Goal: Entertainment & Leisure: Consume media (video, audio)

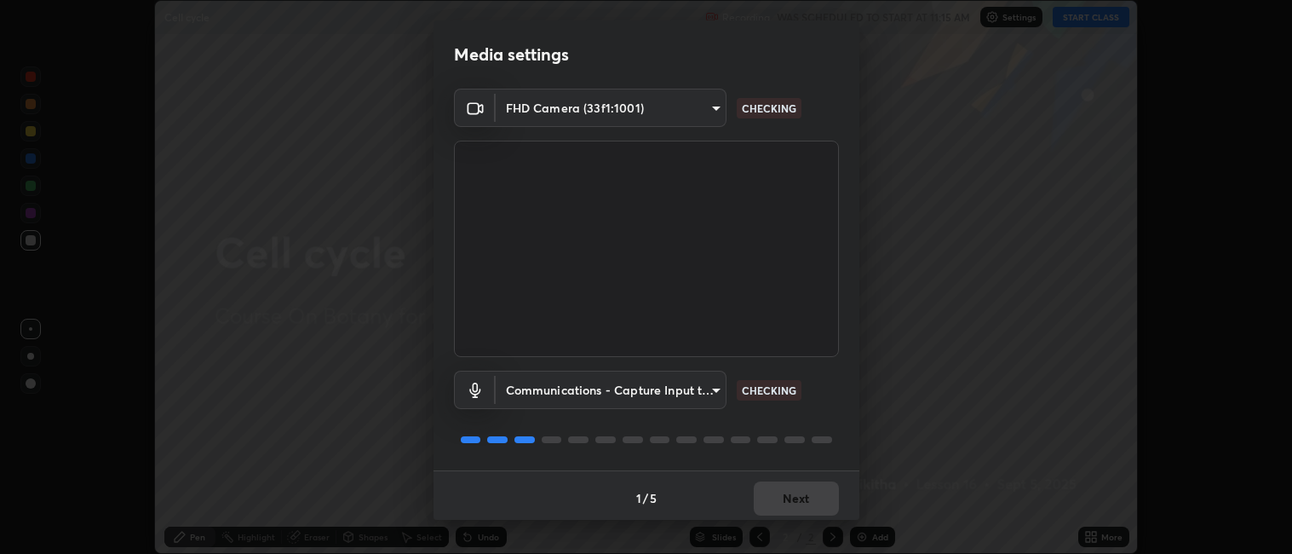
scroll to position [4, 0]
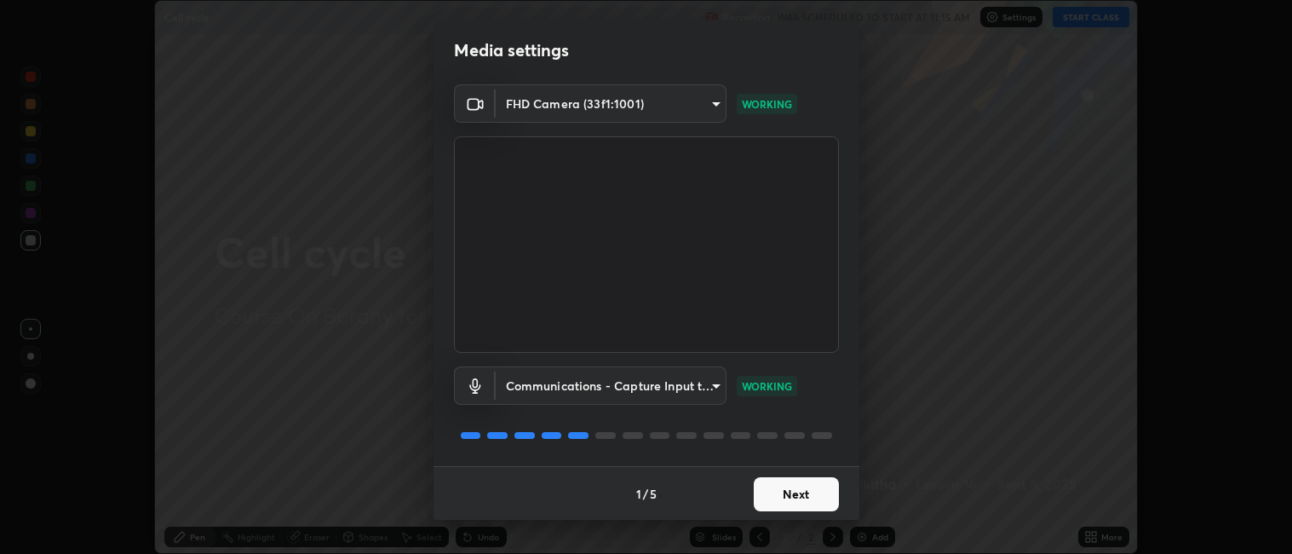
click at [774, 497] on button "Next" at bounding box center [796, 494] width 85 height 34
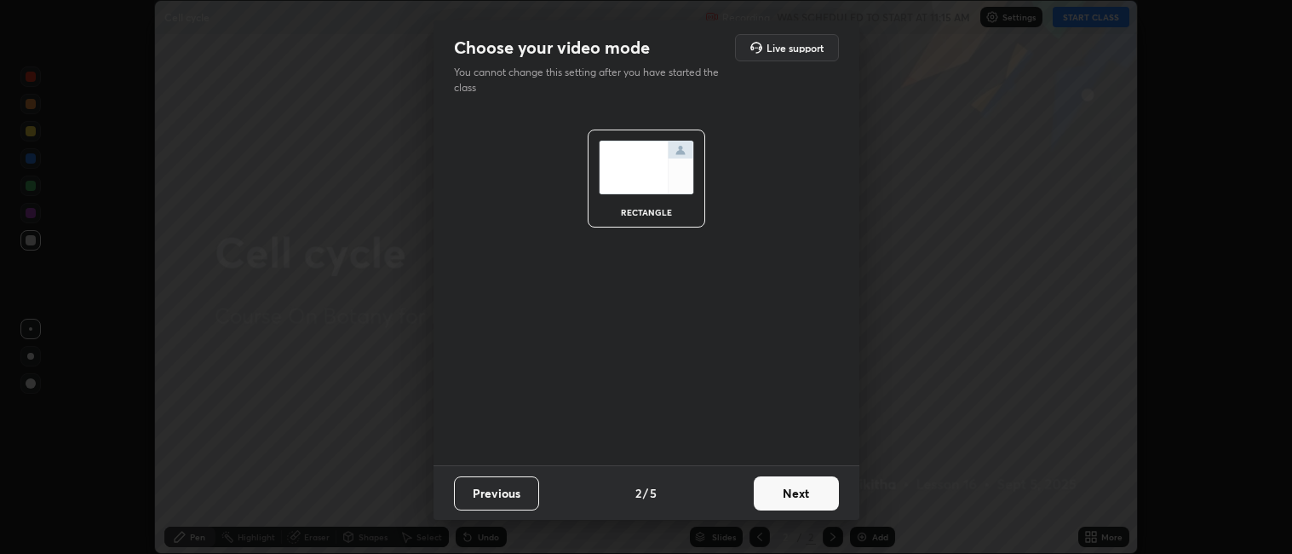
click at [790, 500] on button "Next" at bounding box center [796, 493] width 85 height 34
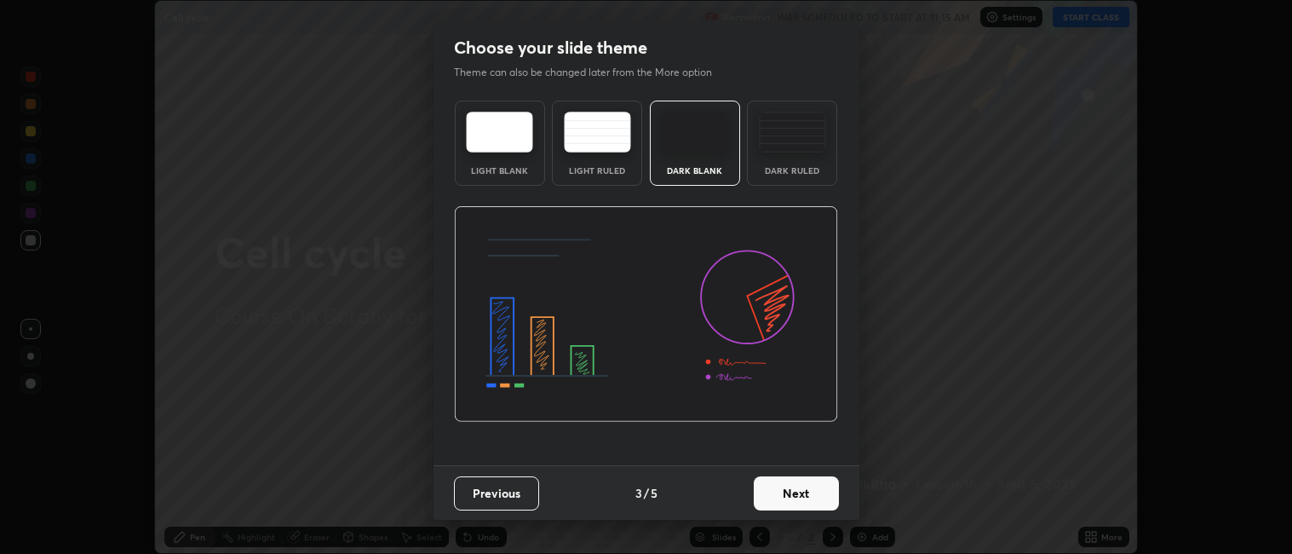
click at [809, 501] on button "Next" at bounding box center [796, 493] width 85 height 34
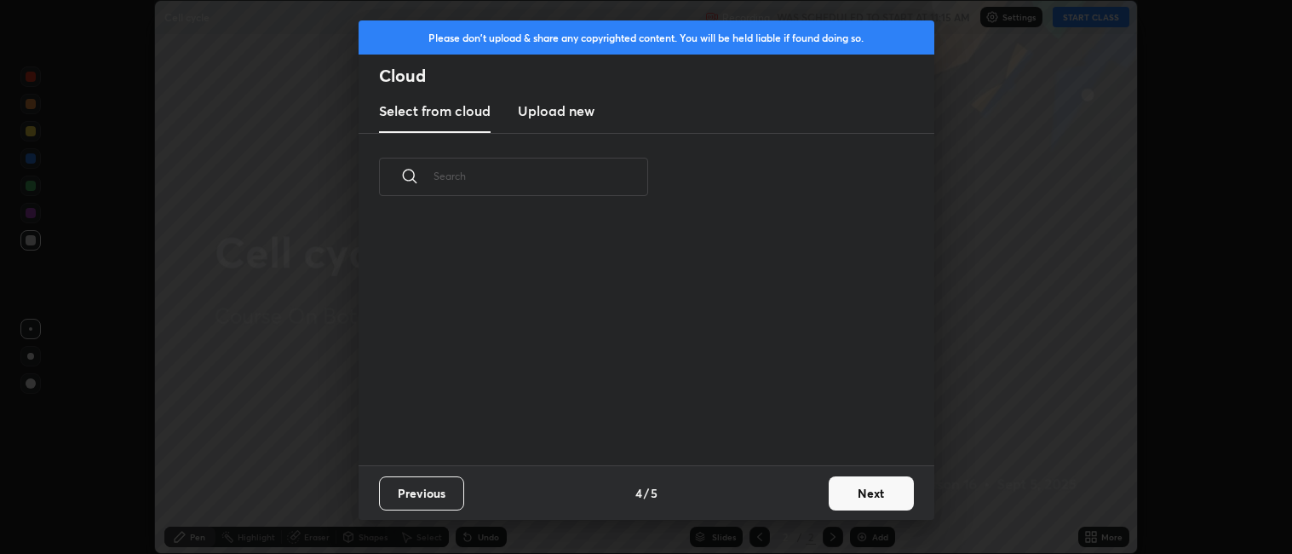
click at [839, 498] on button "Next" at bounding box center [871, 493] width 85 height 34
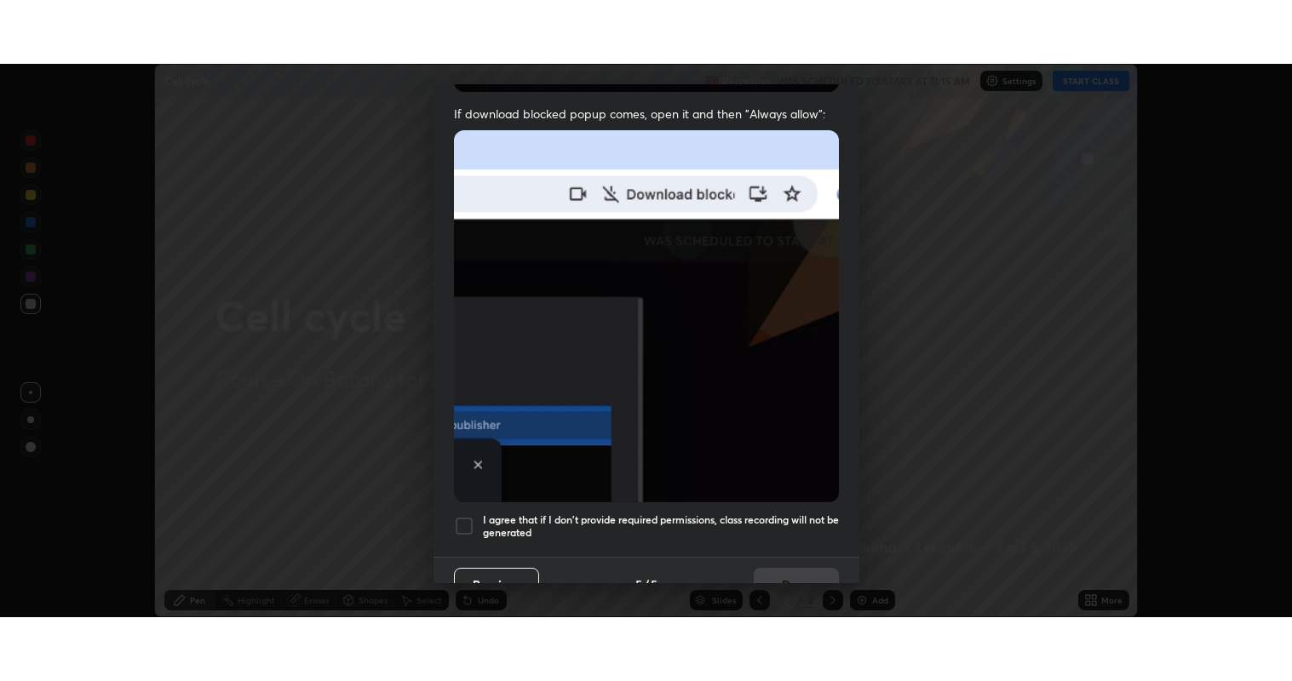
scroll to position [352, 0]
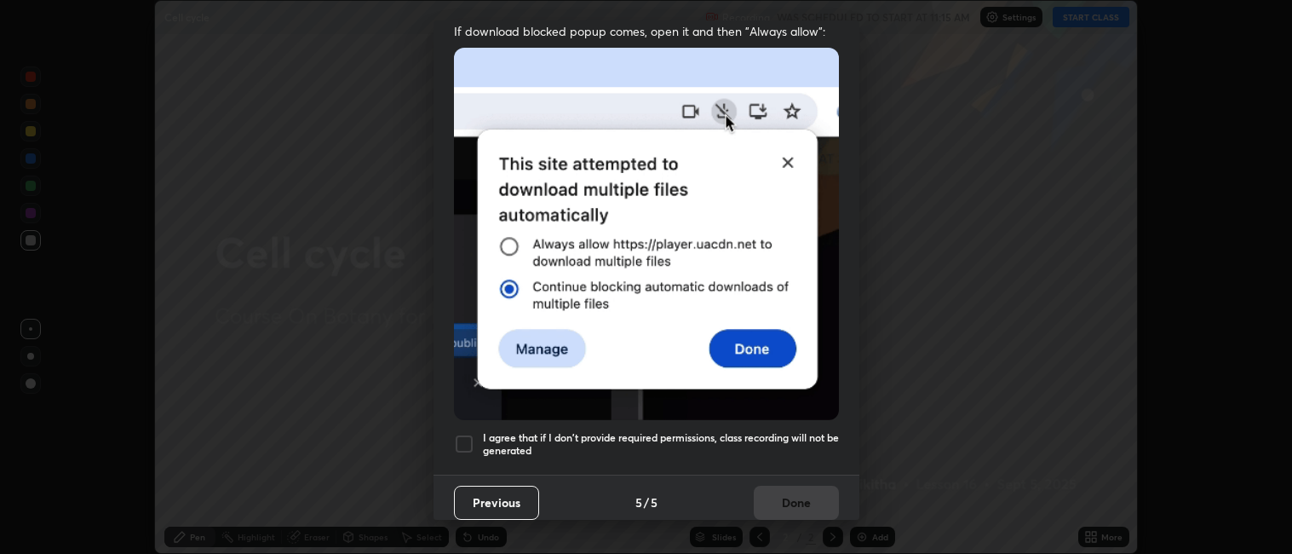
click at [466, 444] on div at bounding box center [464, 444] width 20 height 20
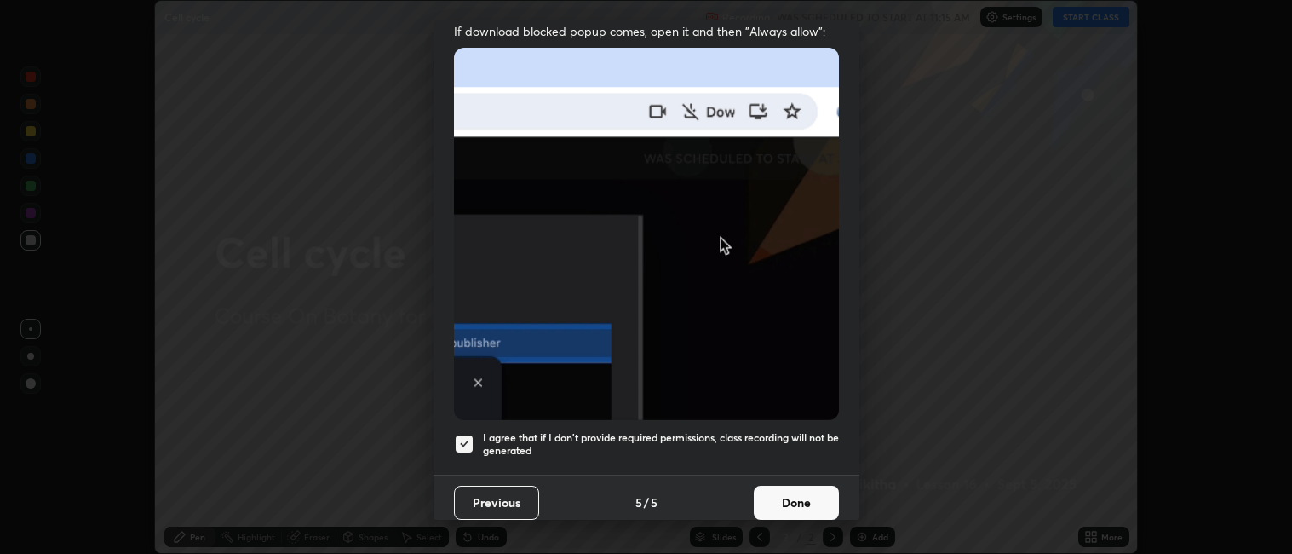
click at [775, 492] on button "Done" at bounding box center [796, 503] width 85 height 34
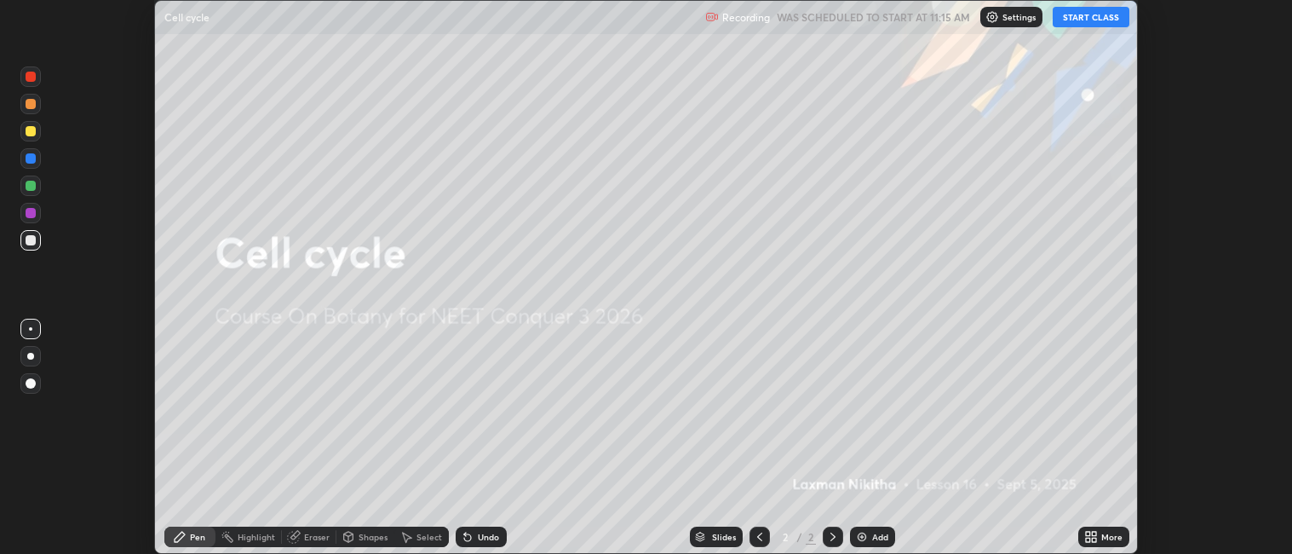
click at [1060, 19] on button "START CLASS" at bounding box center [1091, 17] width 77 height 20
click at [1117, 534] on div "More" at bounding box center [1111, 536] width 21 height 9
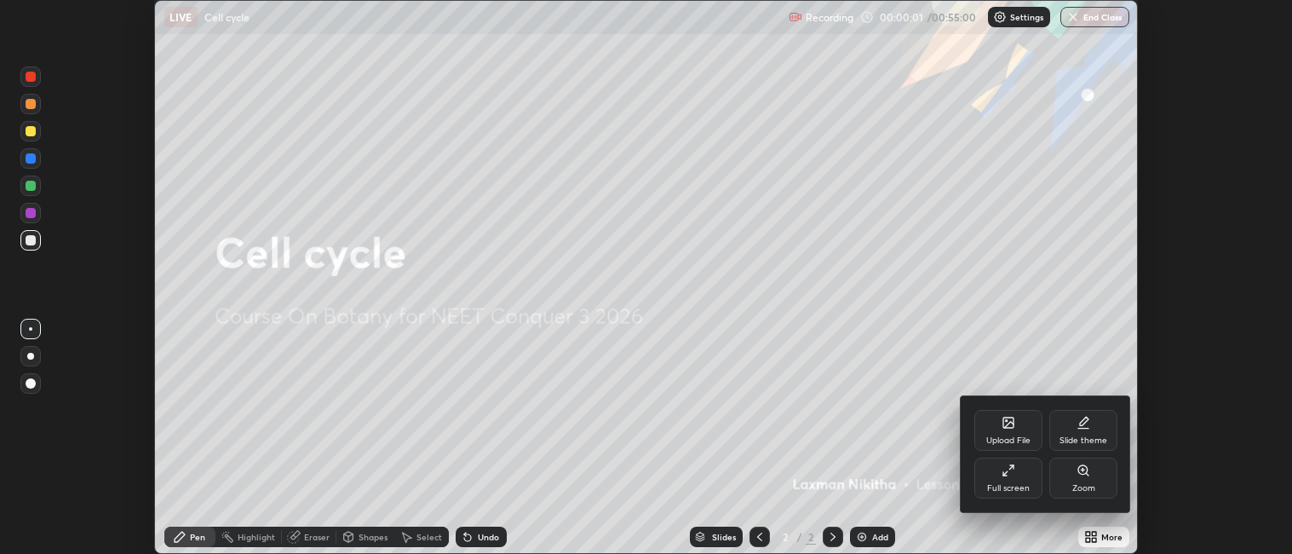
click at [1009, 474] on icon at bounding box center [1009, 470] width 14 height 14
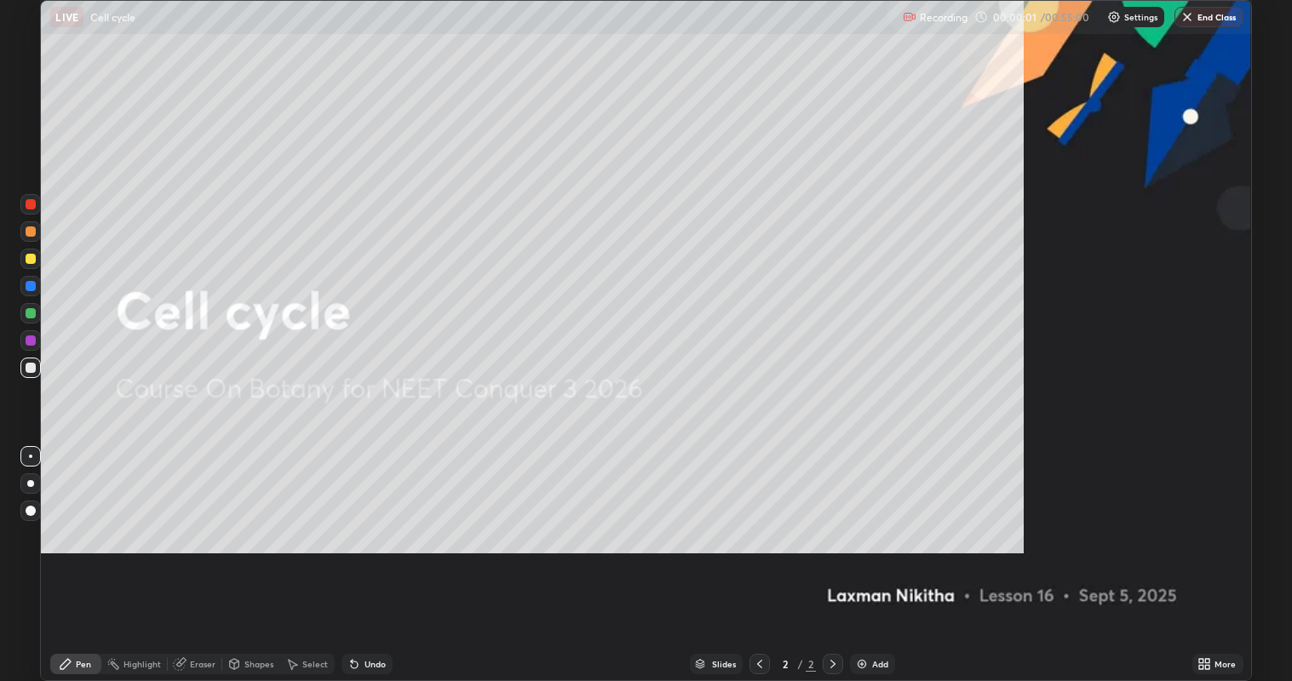
scroll to position [681, 1292]
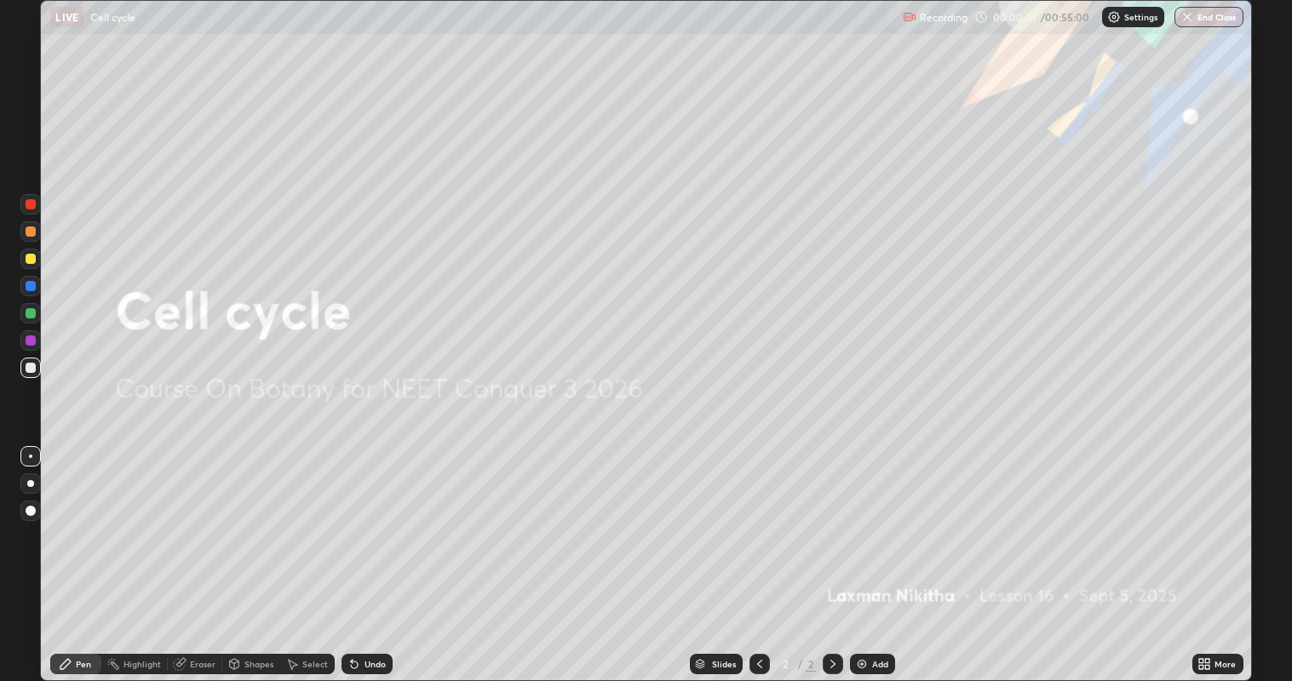
click at [867, 553] on img at bounding box center [862, 665] width 14 height 14
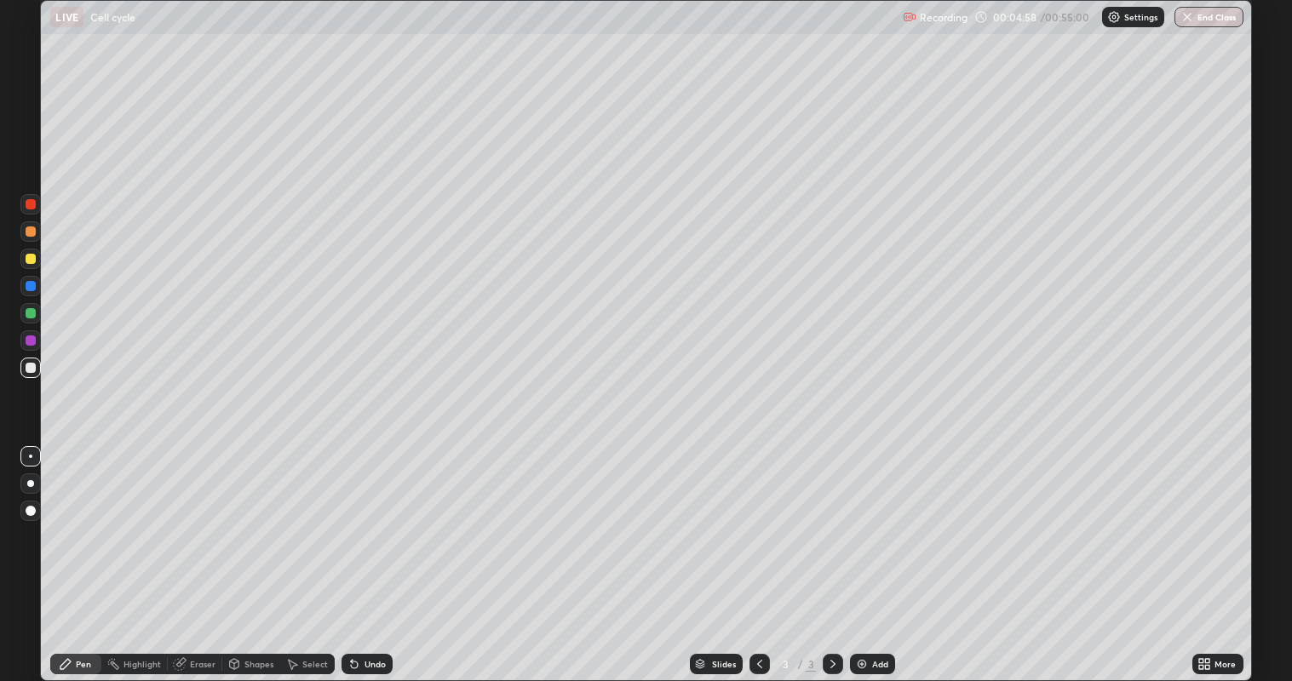
click at [881, 553] on div "Add" at bounding box center [880, 664] width 16 height 9
click at [31, 344] on div at bounding box center [31, 341] width 10 height 10
click at [361, 553] on div "Undo" at bounding box center [367, 664] width 51 height 20
click at [32, 367] on div at bounding box center [31, 368] width 10 height 10
click at [32, 261] on div at bounding box center [31, 259] width 10 height 10
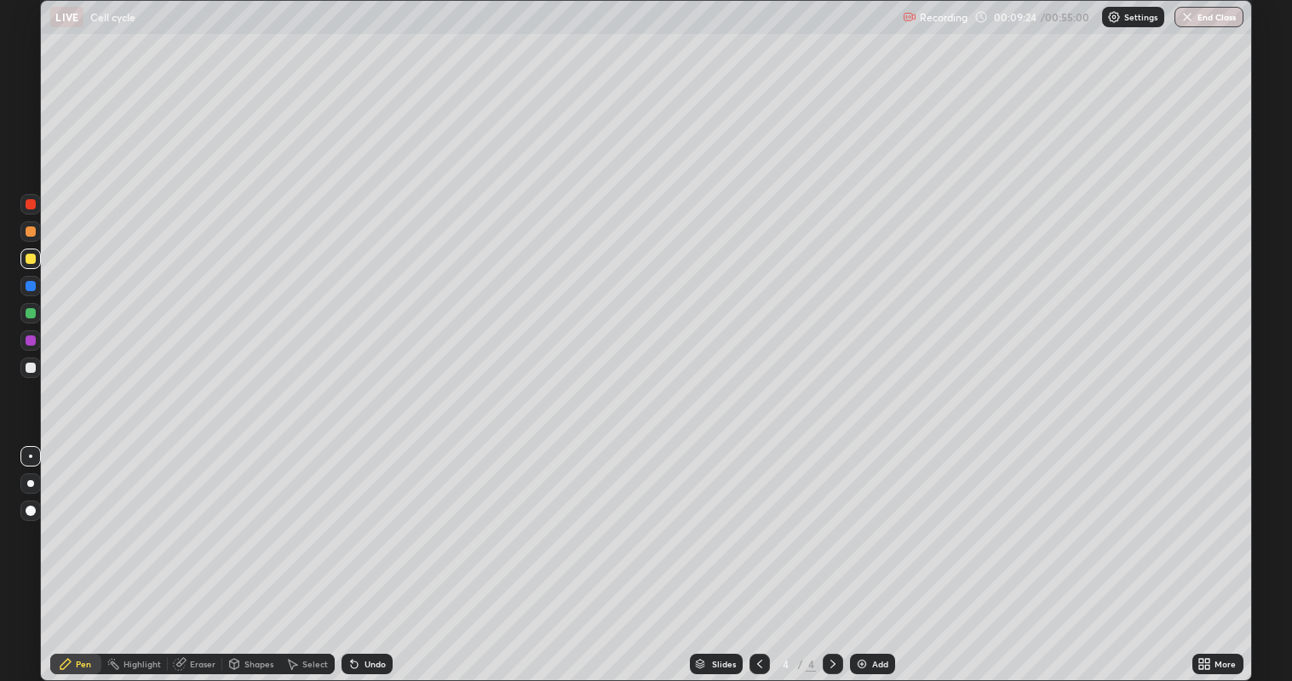
click at [385, 553] on div "Undo" at bounding box center [367, 664] width 51 height 20
click at [878, 553] on div "Add" at bounding box center [880, 664] width 16 height 9
click at [30, 368] on div at bounding box center [31, 368] width 10 height 10
click at [32, 342] on div at bounding box center [31, 341] width 10 height 10
click at [371, 553] on div "Undo" at bounding box center [375, 664] width 21 height 9
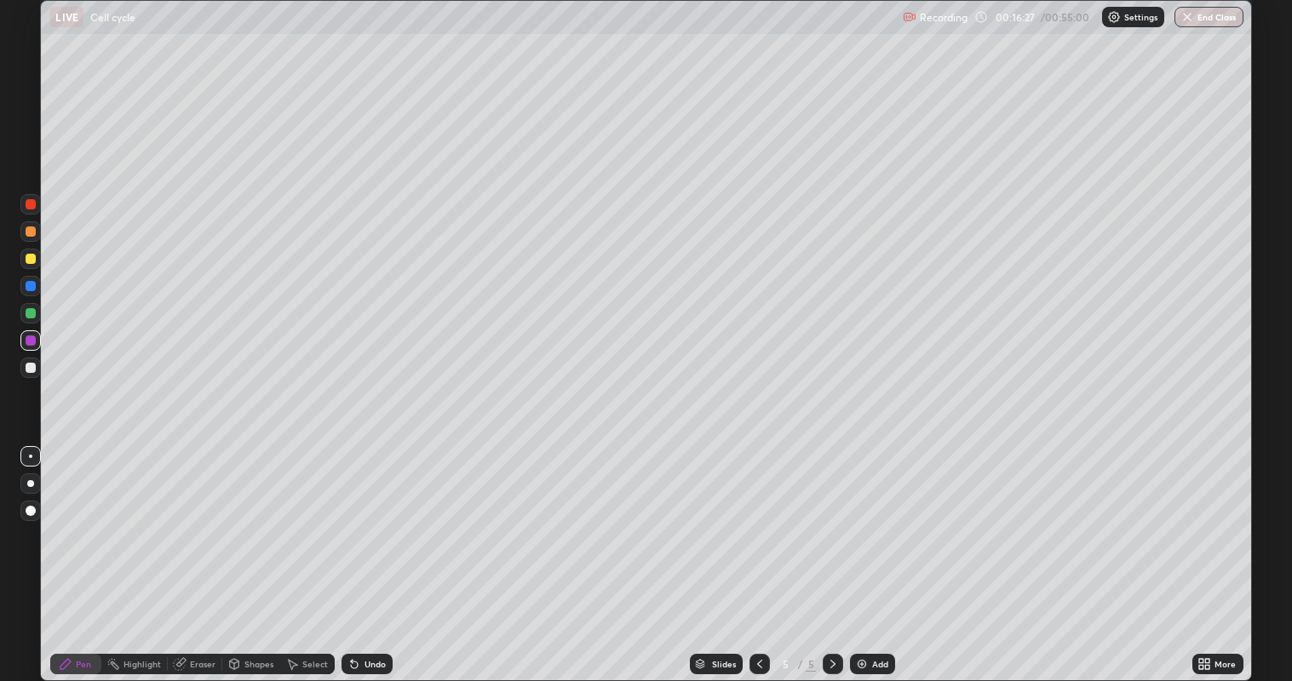
click at [30, 368] on div at bounding box center [31, 368] width 10 height 10
click at [39, 263] on div at bounding box center [30, 259] width 20 height 20
click at [876, 553] on div "Add" at bounding box center [880, 664] width 16 height 9
click at [30, 369] on div at bounding box center [31, 368] width 10 height 10
click at [27, 318] on div at bounding box center [31, 313] width 10 height 10
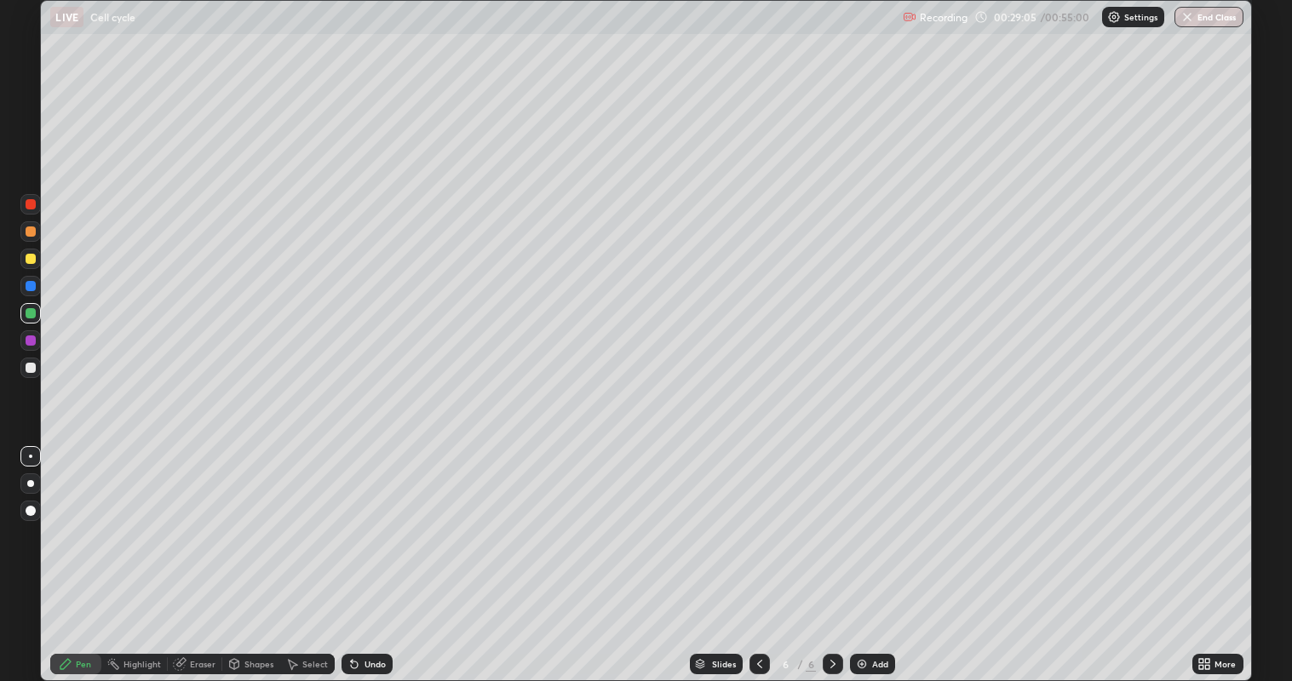
click at [757, 553] on icon at bounding box center [760, 665] width 14 height 14
click at [833, 553] on icon at bounding box center [833, 665] width 14 height 14
click at [31, 288] on div at bounding box center [31, 286] width 10 height 10
click at [35, 261] on div at bounding box center [31, 259] width 10 height 10
click at [32, 345] on div at bounding box center [30, 340] width 20 height 20
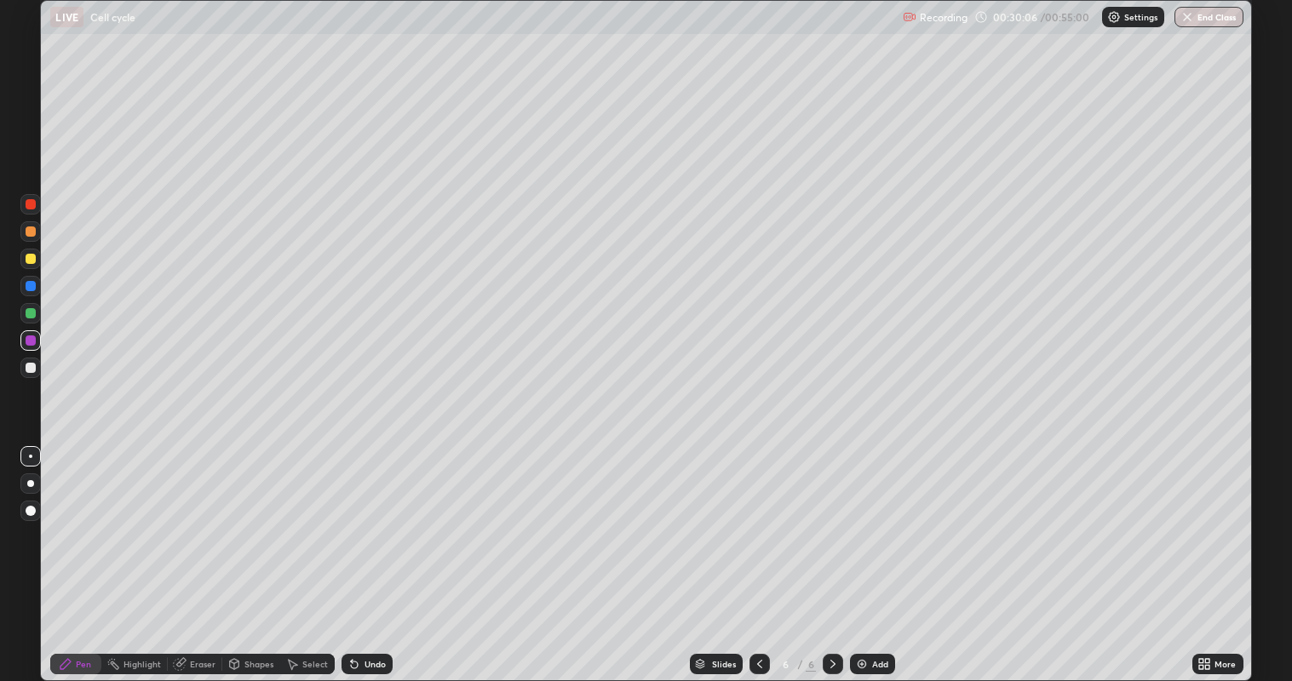
click at [380, 553] on div "Undo" at bounding box center [367, 664] width 51 height 20
click at [376, 553] on div "Undo" at bounding box center [375, 664] width 21 height 9
click at [385, 553] on div "Undo" at bounding box center [367, 664] width 51 height 20
click at [32, 236] on div at bounding box center [31, 232] width 10 height 10
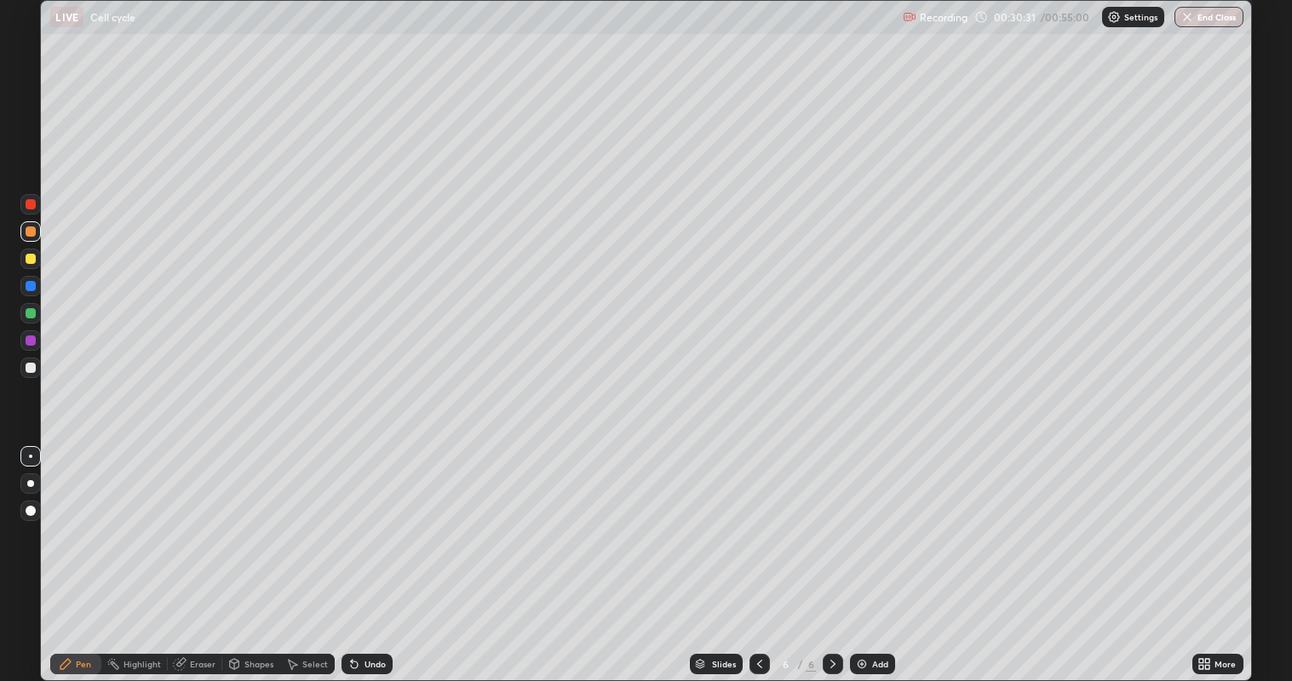
click at [33, 372] on div at bounding box center [31, 368] width 10 height 10
click at [30, 313] on div at bounding box center [31, 313] width 10 height 10
click at [30, 288] on div at bounding box center [31, 286] width 10 height 10
click at [30, 259] on div at bounding box center [31, 259] width 10 height 10
click at [30, 368] on div at bounding box center [31, 368] width 10 height 10
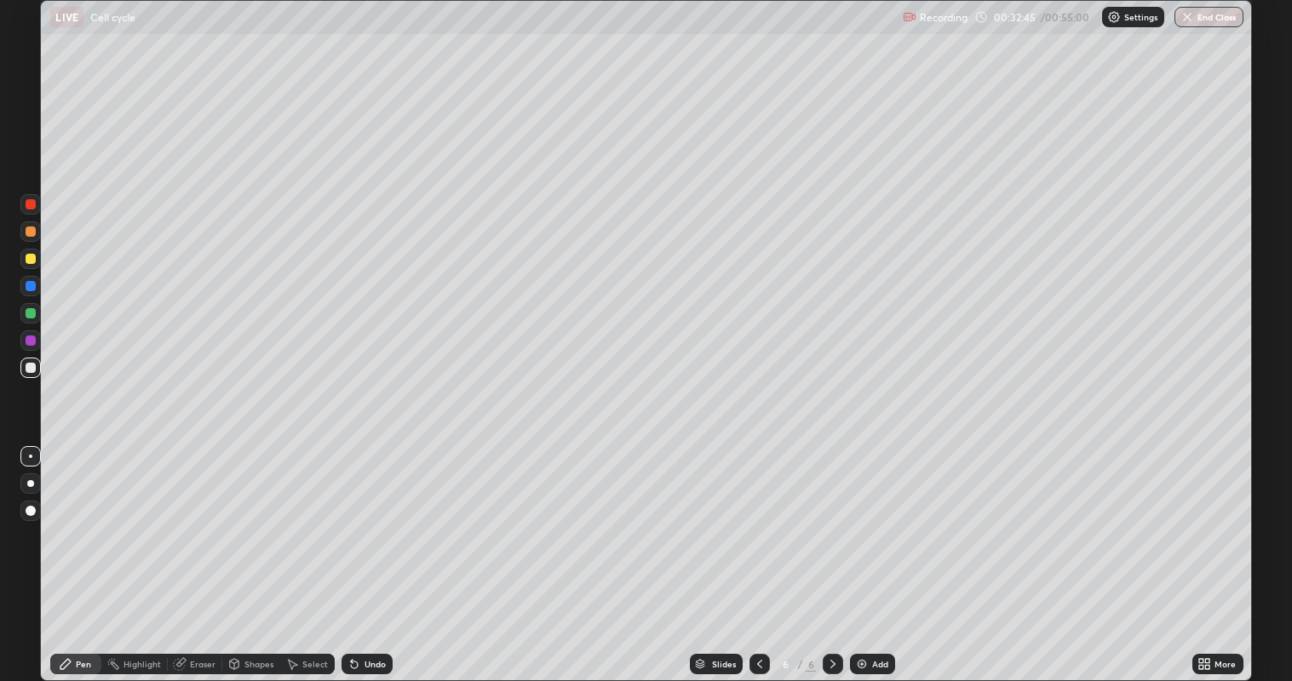
click at [31, 341] on div at bounding box center [31, 341] width 10 height 10
click at [375, 553] on div "Undo" at bounding box center [375, 664] width 21 height 9
click at [376, 553] on div "Undo" at bounding box center [375, 664] width 21 height 9
click at [30, 260] on div at bounding box center [31, 259] width 10 height 10
click at [30, 371] on div at bounding box center [31, 368] width 10 height 10
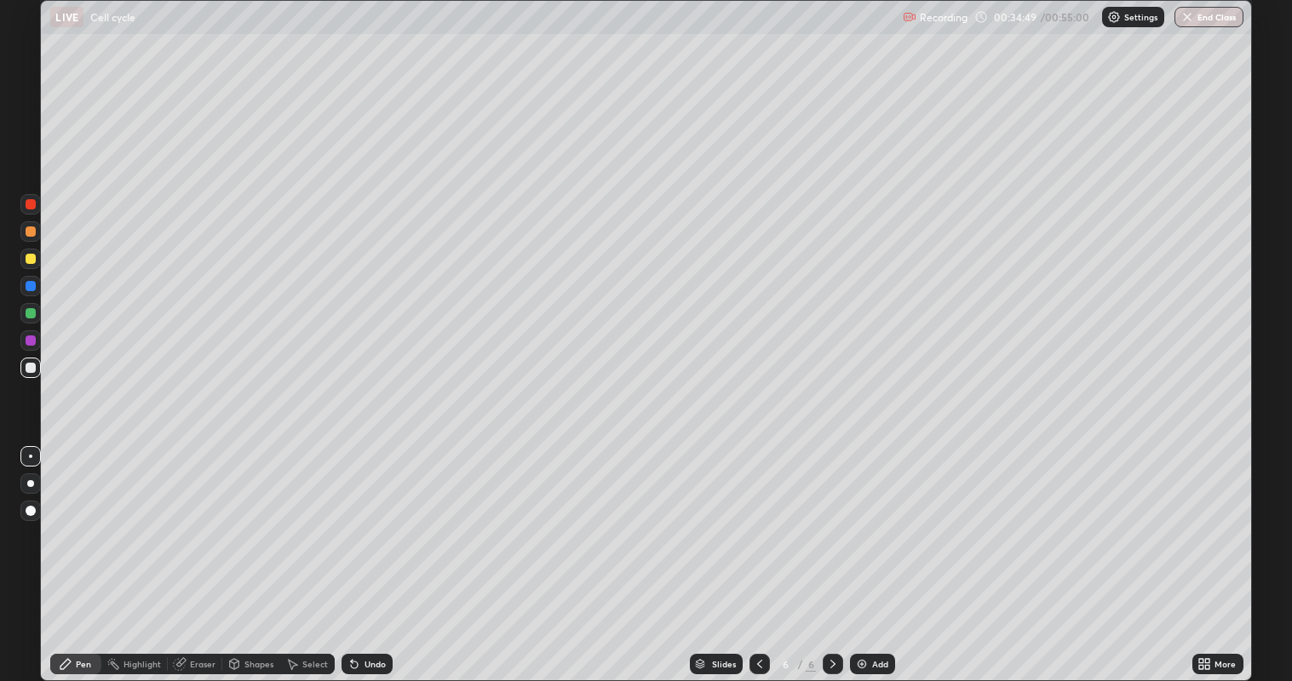
click at [31, 236] on div at bounding box center [31, 232] width 10 height 10
click at [32, 373] on div at bounding box center [30, 368] width 20 height 20
click at [32, 290] on div at bounding box center [31, 286] width 10 height 10
click at [30, 260] on div at bounding box center [31, 259] width 10 height 10
click at [36, 206] on div at bounding box center [30, 204] width 20 height 20
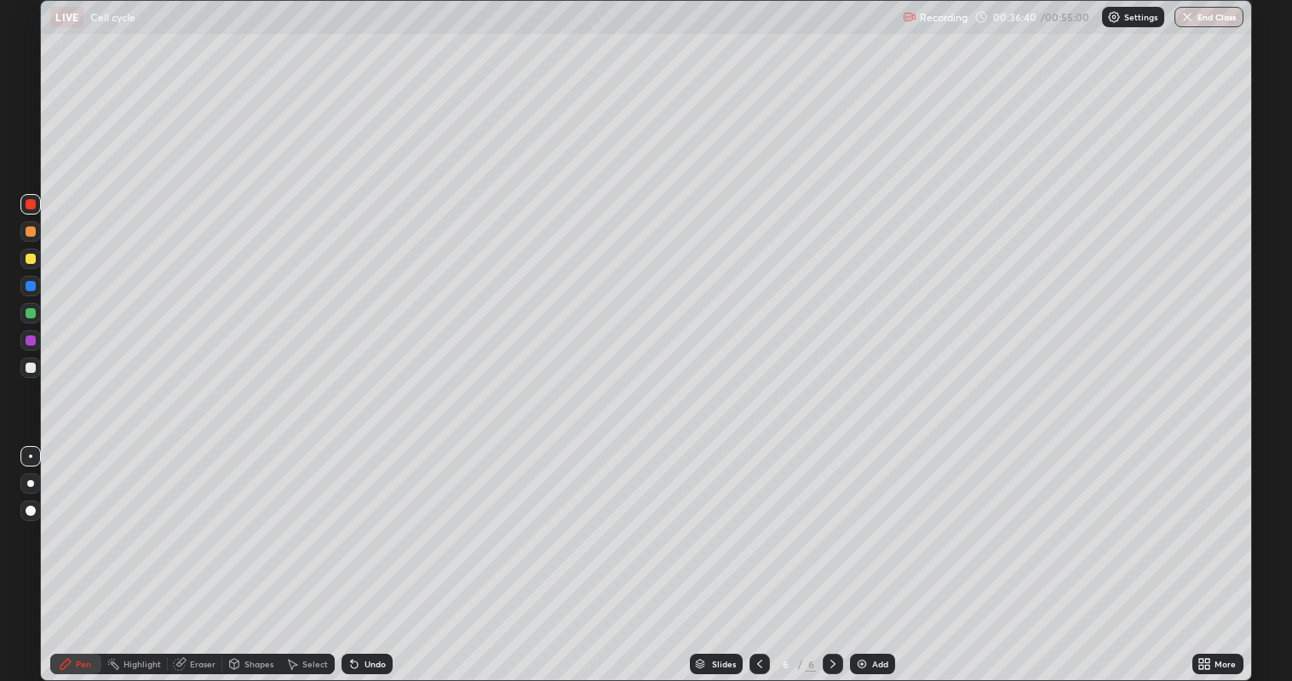
click at [30, 317] on div at bounding box center [31, 313] width 10 height 10
click at [31, 371] on div at bounding box center [31, 368] width 10 height 10
click at [30, 260] on div at bounding box center [31, 259] width 10 height 10
click at [387, 553] on div "Undo" at bounding box center [367, 664] width 51 height 20
click at [30, 342] on div at bounding box center [31, 341] width 10 height 10
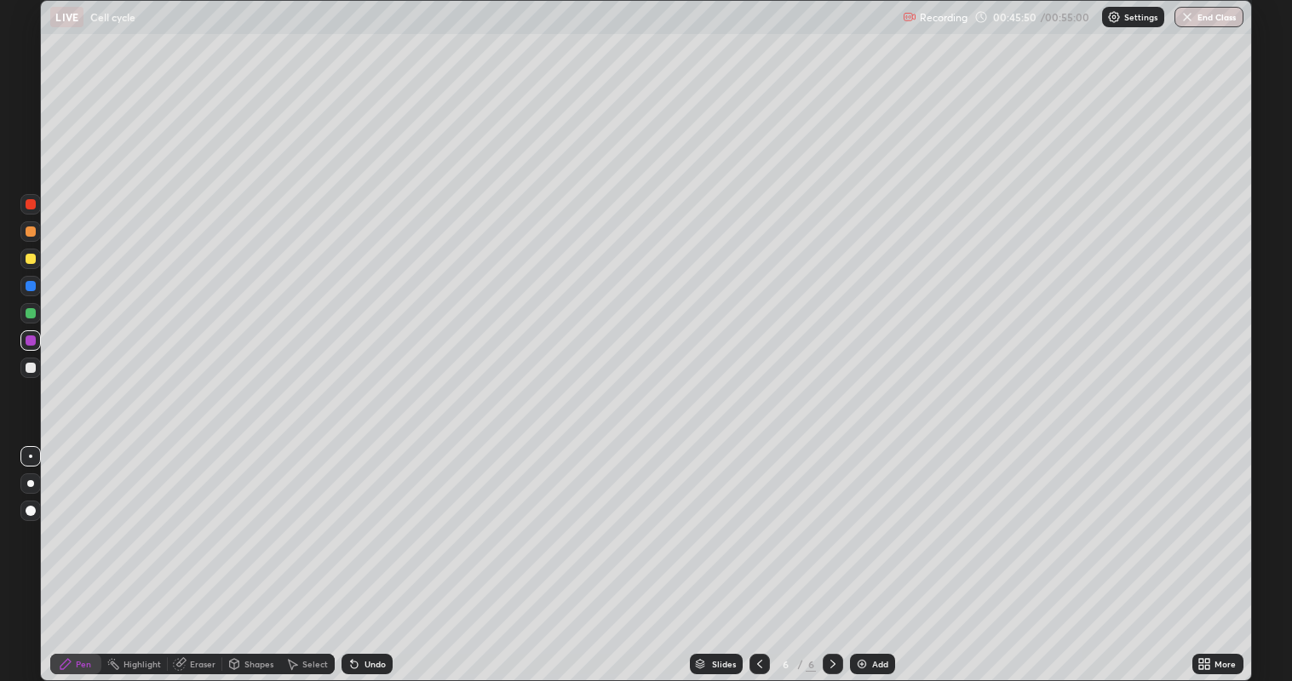
click at [880, 553] on div "Add" at bounding box center [880, 664] width 16 height 9
click at [30, 368] on div at bounding box center [31, 368] width 10 height 10
click at [33, 345] on div at bounding box center [30, 340] width 20 height 20
click at [28, 267] on div at bounding box center [30, 259] width 20 height 20
click at [32, 370] on div at bounding box center [31, 368] width 10 height 10
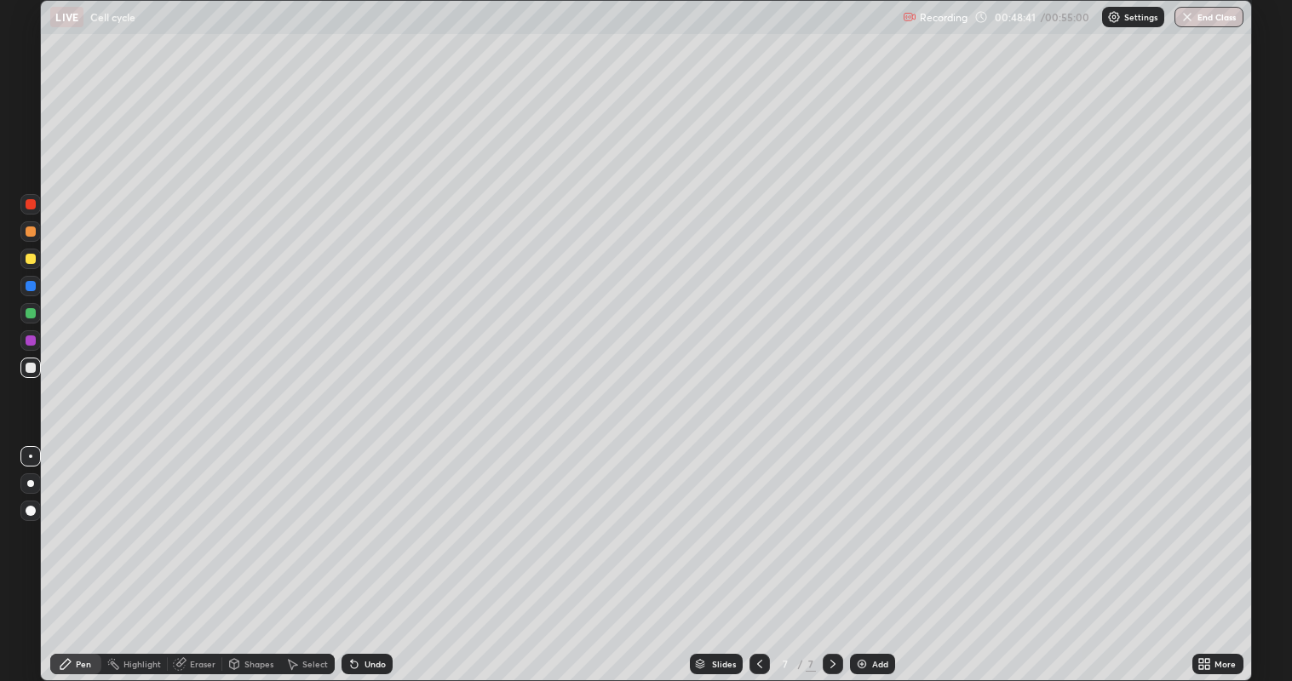
click at [385, 553] on div "Undo" at bounding box center [367, 664] width 51 height 20
click at [379, 553] on div "Undo" at bounding box center [375, 664] width 21 height 9
click at [1191, 19] on img "button" at bounding box center [1188, 17] width 14 height 14
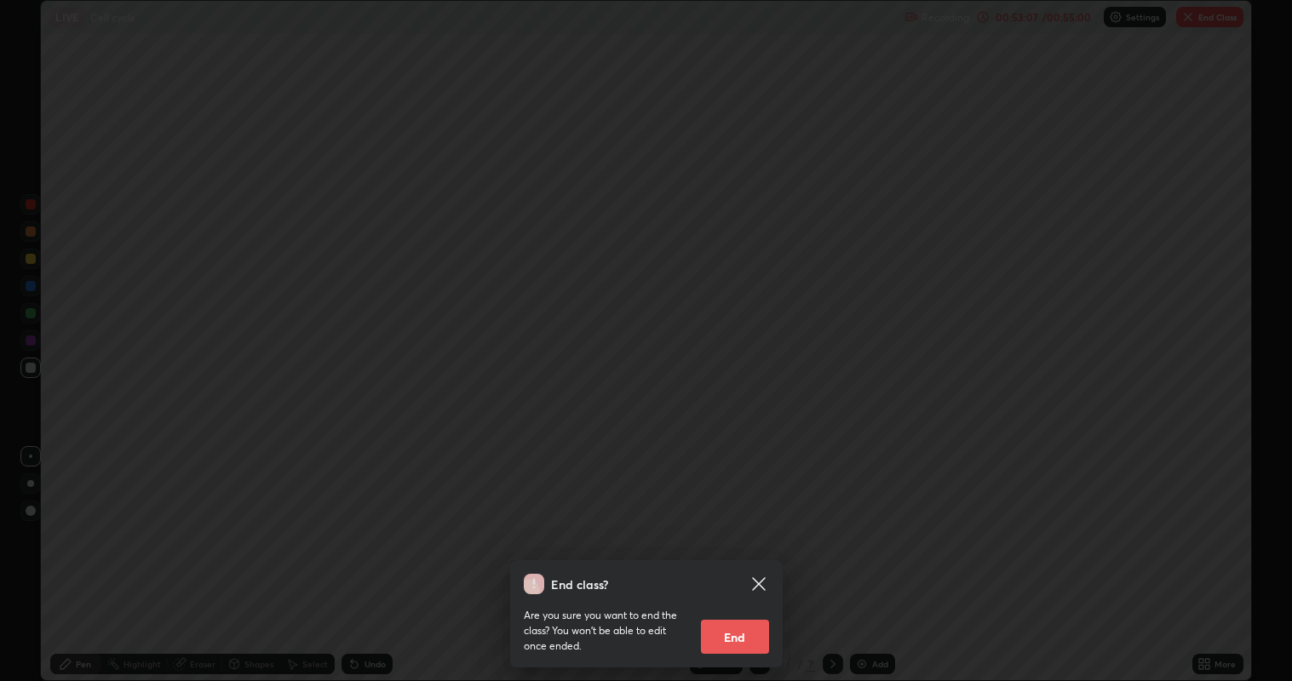
click at [761, 553] on button "End" at bounding box center [735, 637] width 68 height 34
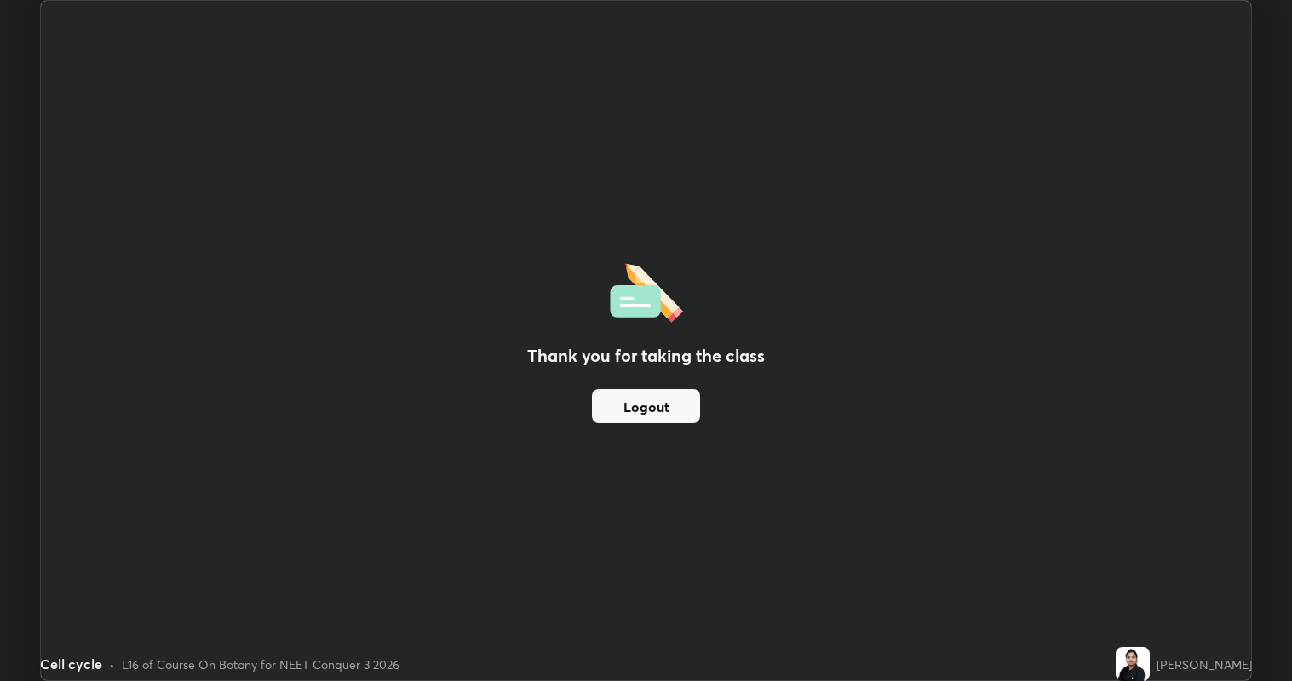
click at [617, 402] on button "Logout" at bounding box center [646, 406] width 108 height 34
click at [623, 400] on button "Logout" at bounding box center [646, 406] width 108 height 34
